Goal: Task Accomplishment & Management: Use online tool/utility

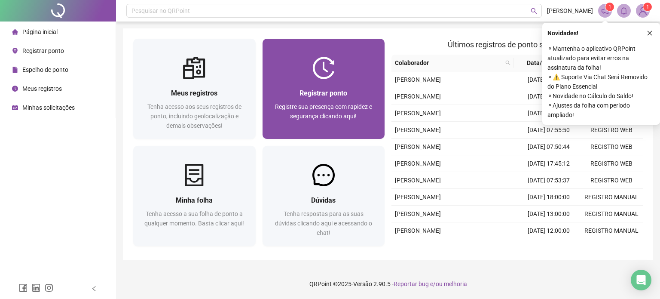
click at [325, 84] on div "Registrar ponto Registre sua presença com rapidez e segurança clicando aqui!" at bounding box center [324, 109] width 122 height 60
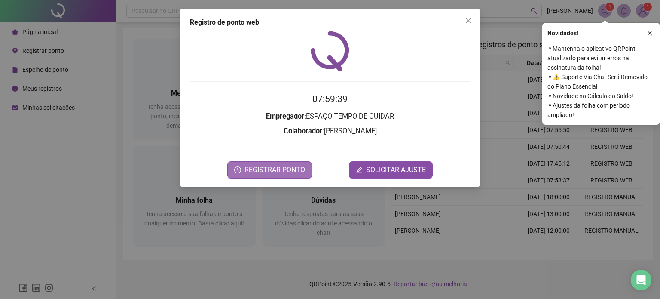
click at [294, 171] on span "REGISTRAR PONTO" at bounding box center [274, 170] width 61 height 10
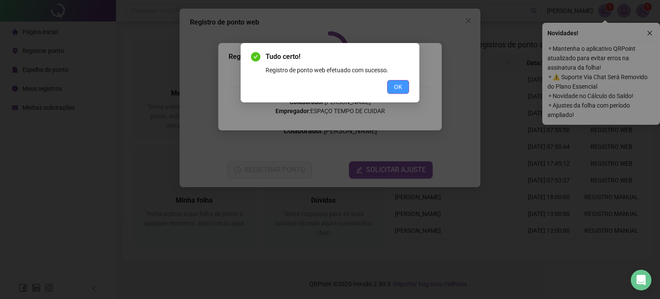
click at [399, 90] on span "OK" at bounding box center [398, 86] width 8 height 9
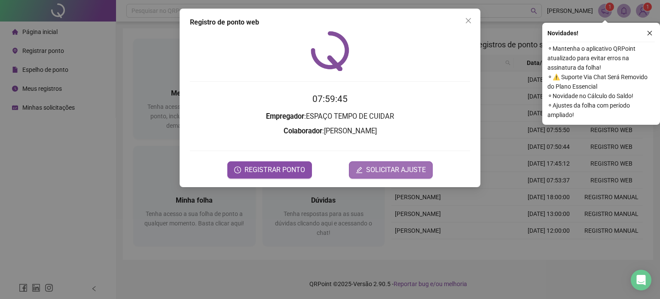
click at [408, 165] on button "SOLICITAR AJUSTE" at bounding box center [391, 169] width 84 height 17
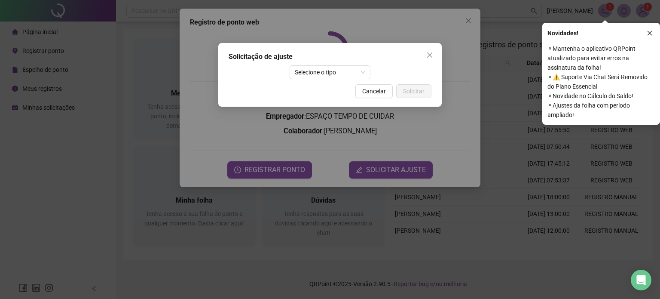
click at [425, 55] on span "Close" at bounding box center [430, 55] width 14 height 7
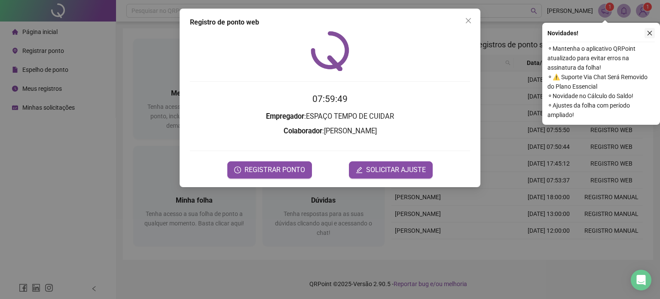
click at [648, 33] on icon "close" at bounding box center [650, 33] width 6 height 6
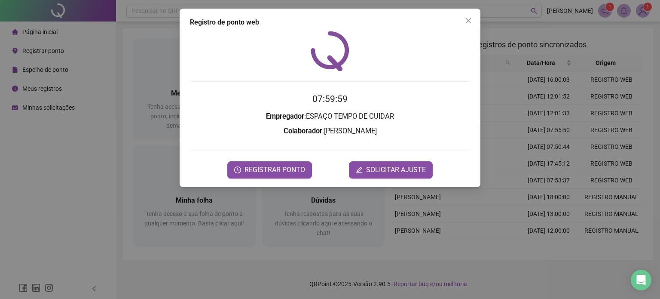
click at [471, 19] on icon "close" at bounding box center [468, 20] width 7 height 7
